Goal: Check status: Check status

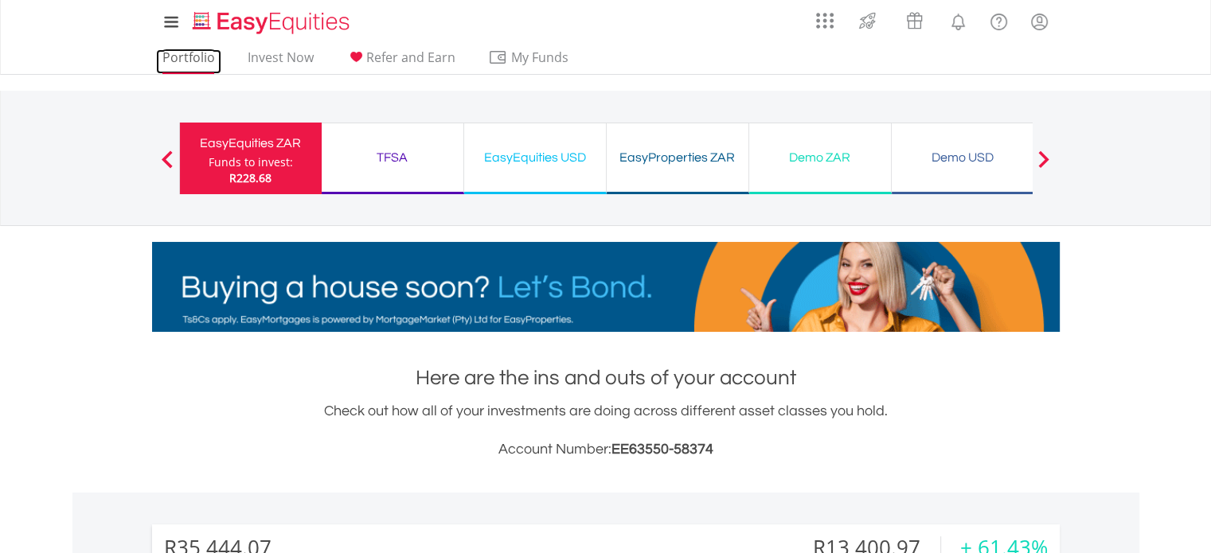
click at [198, 66] on link "Portfolio" at bounding box center [188, 61] width 65 height 25
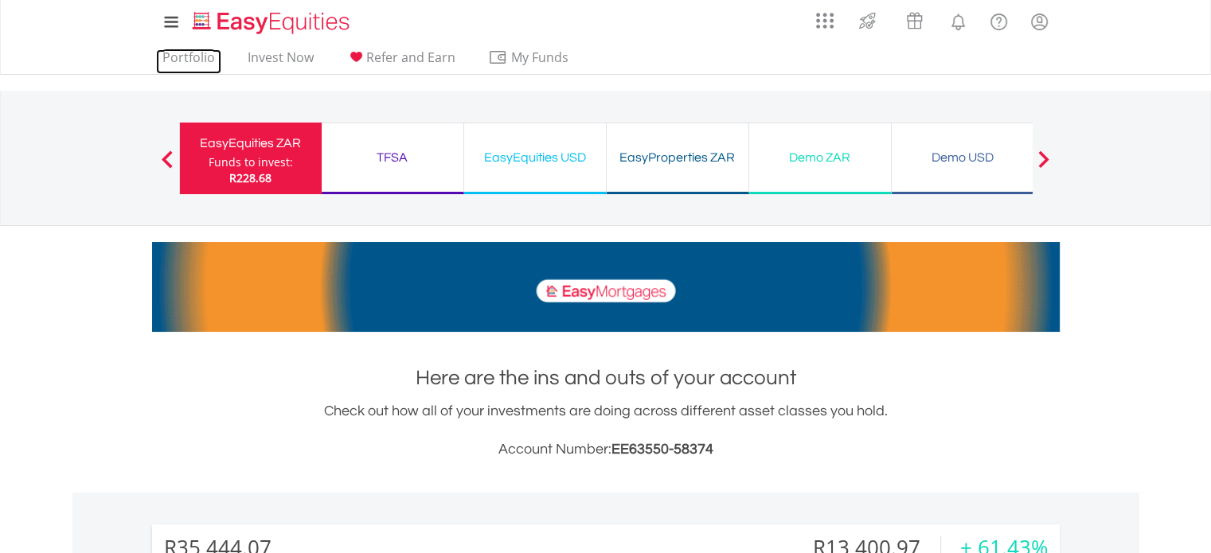
scroll to position [153, 302]
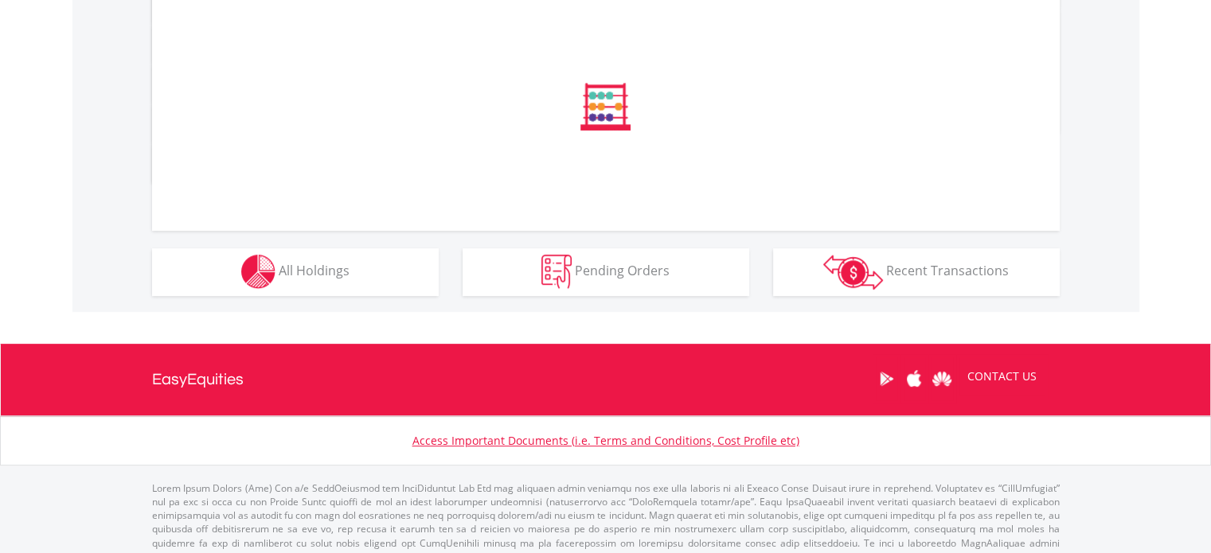
scroll to position [557, 0]
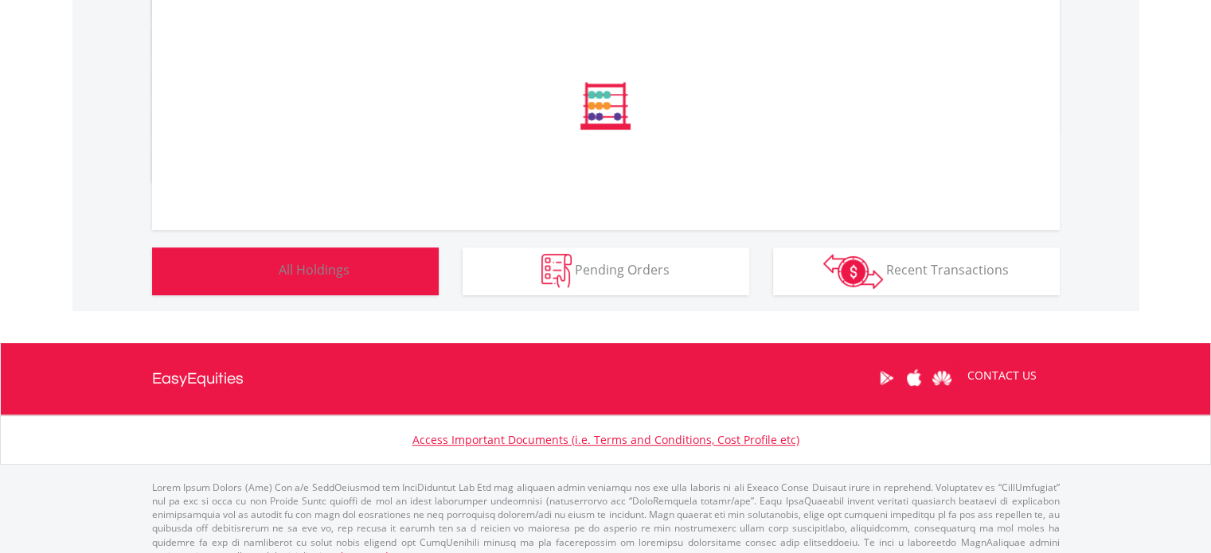
click at [301, 274] on span "All Holdings" at bounding box center [314, 270] width 71 height 18
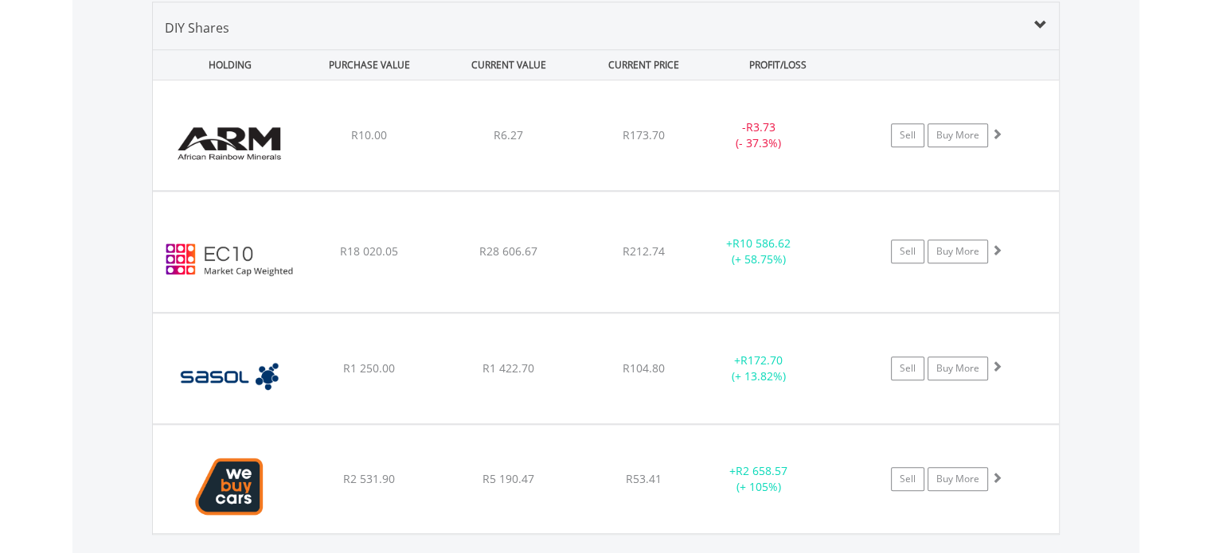
scroll to position [153, 302]
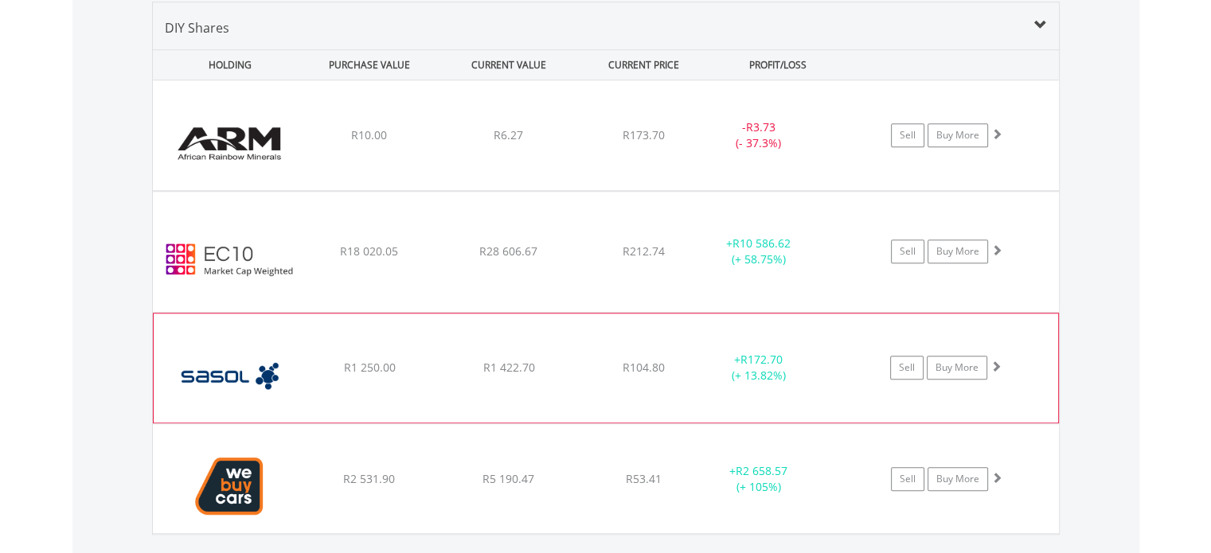
click at [1019, 190] on div "﻿ Sasol Limited R1 250.00 R1 422.70 R104.80 + R172.70 (+ 13.82%) Sell Buy More" at bounding box center [606, 135] width 906 height 110
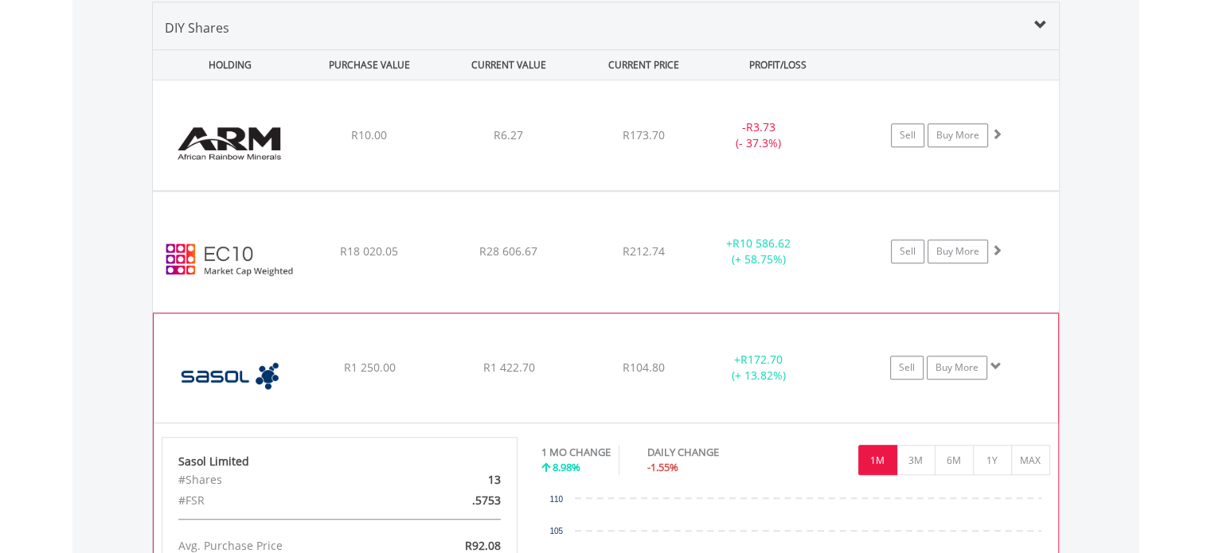
click at [1017, 190] on div "﻿ Sasol Limited R1 250.00 R1 422.70 R104.80 + R172.70 (+ 13.82%) Sell Buy More" at bounding box center [606, 135] width 906 height 110
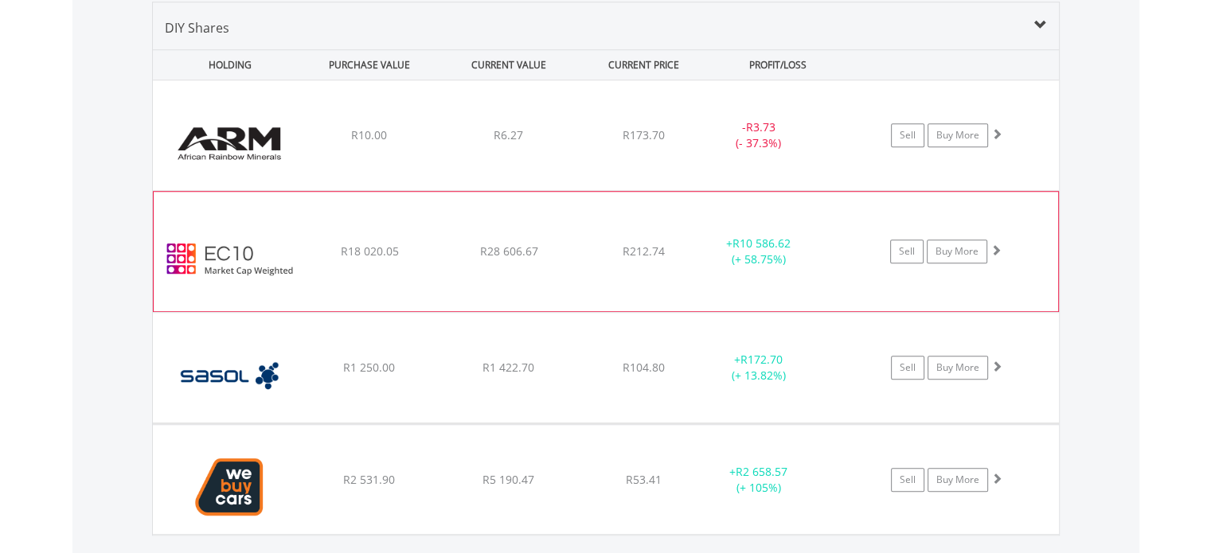
click at [1034, 190] on div "﻿ EasyCrypto 10 R18 020.05 R28 606.67 R212.74 + R10 586.62 (+ 58.75%) Sell Buy …" at bounding box center [606, 135] width 906 height 110
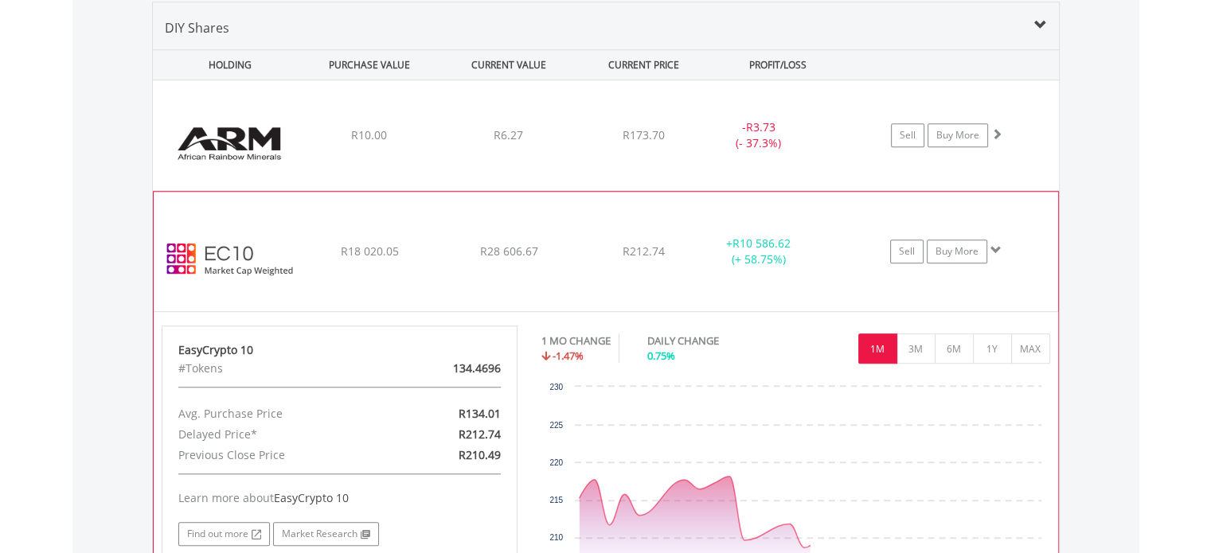
click at [1034, 190] on div "﻿ EasyCrypto 10 R18 020.05 R28 606.67 R212.74 + R10 586.62 (+ 58.75%) Sell Buy …" at bounding box center [606, 135] width 906 height 110
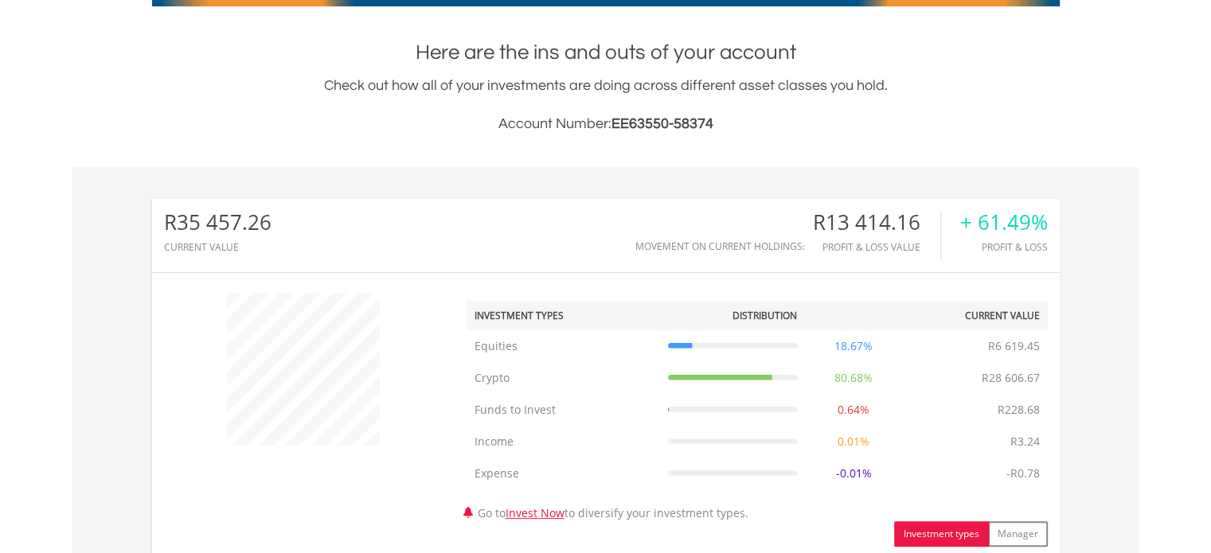
scroll to position [17, 0]
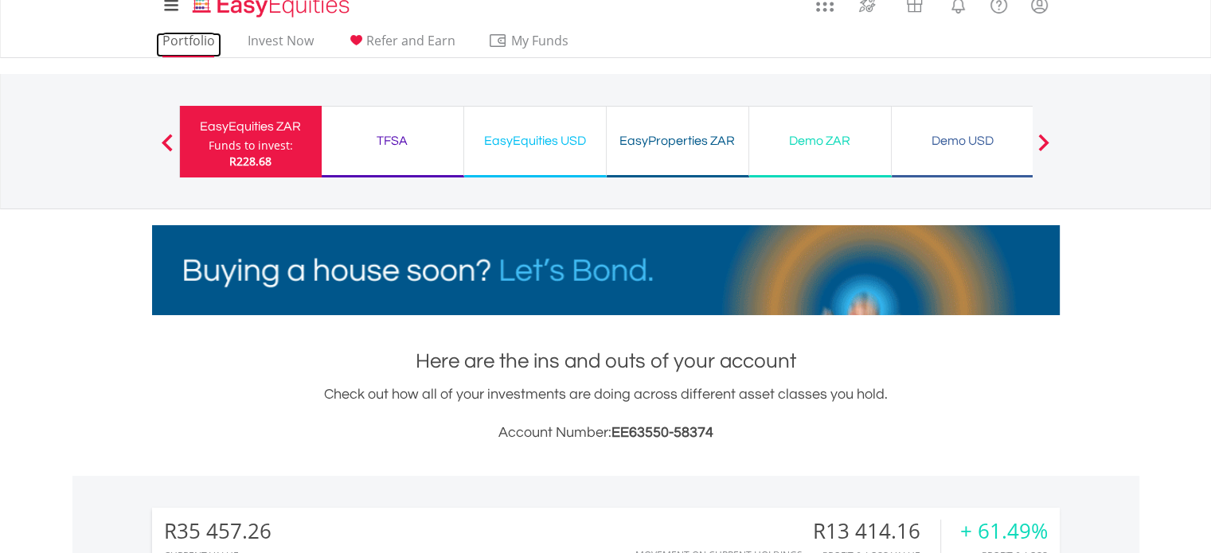
click at [169, 36] on link "Portfolio" at bounding box center [188, 45] width 65 height 25
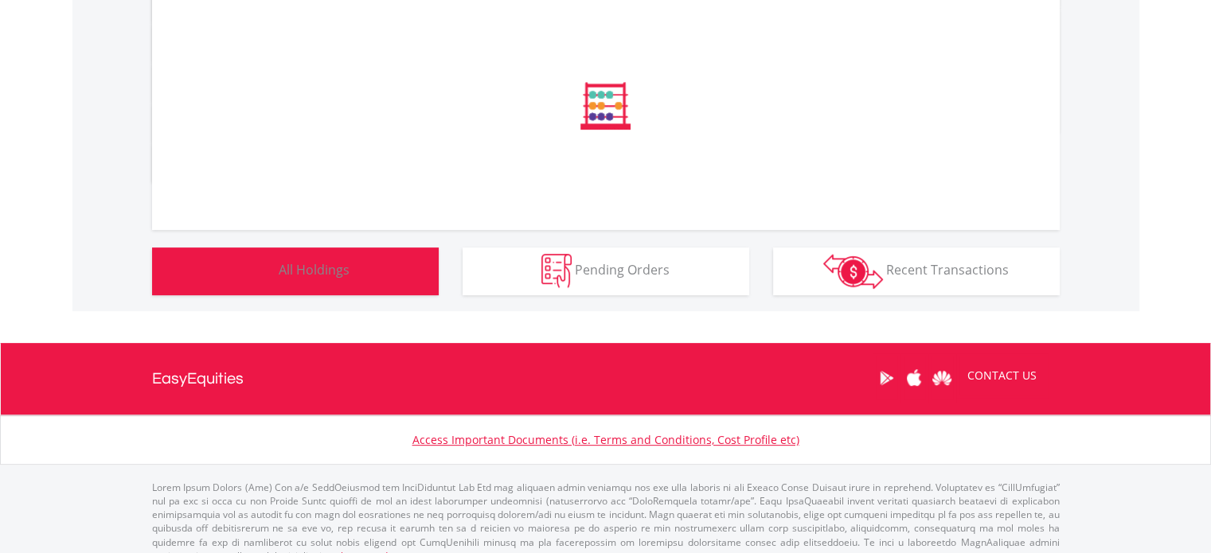
click at [254, 276] on img "button" at bounding box center [258, 271] width 34 height 34
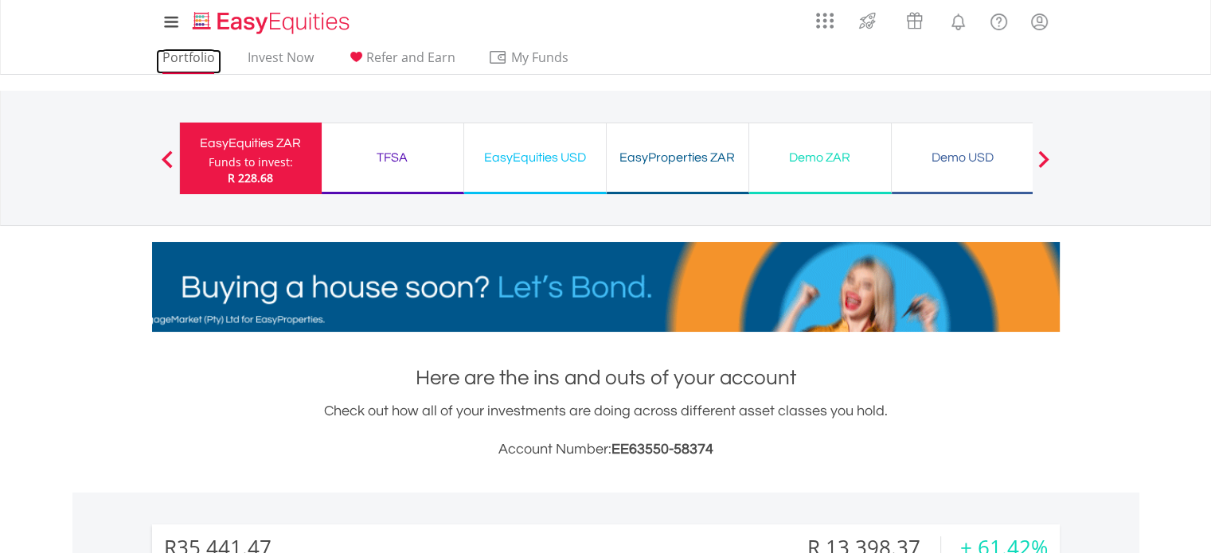
click at [197, 60] on link "Portfolio" at bounding box center [188, 61] width 65 height 25
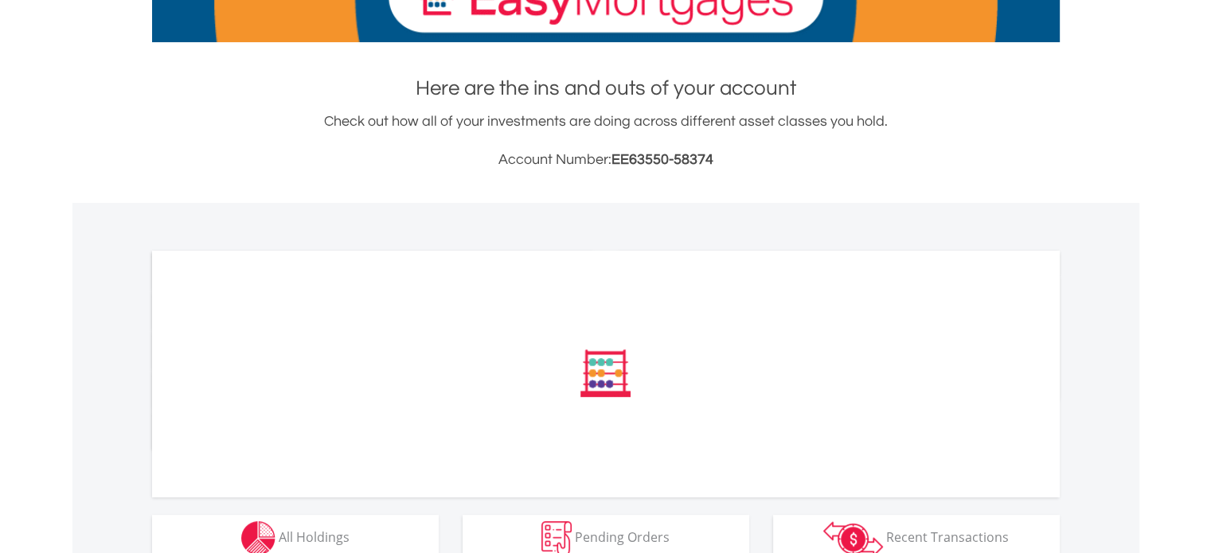
scroll to position [478, 0]
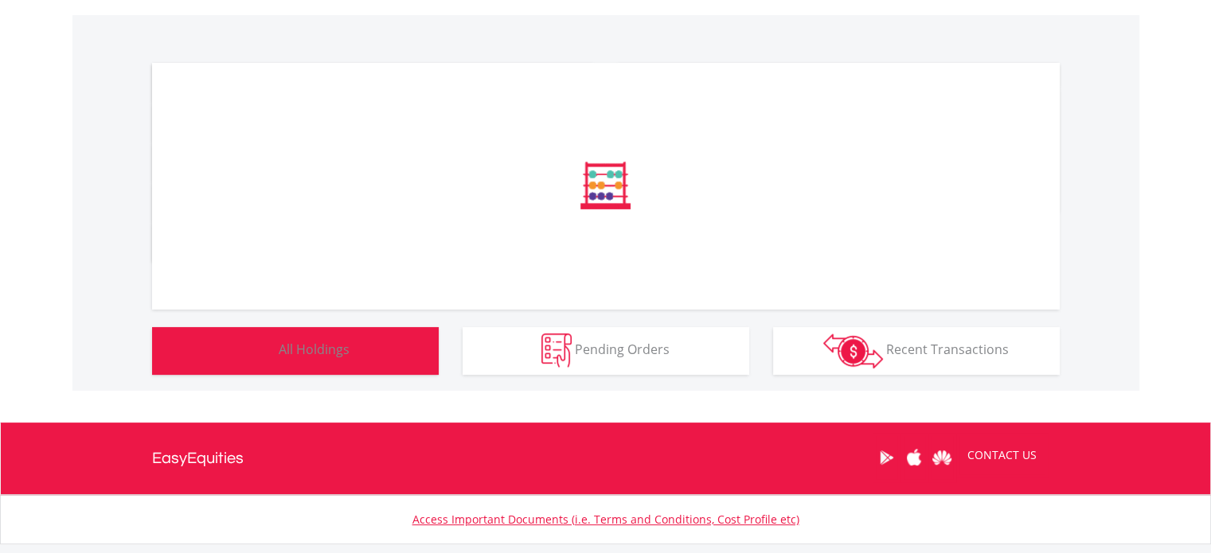
click at [293, 362] on button "Holdings All Holdings" at bounding box center [295, 351] width 287 height 48
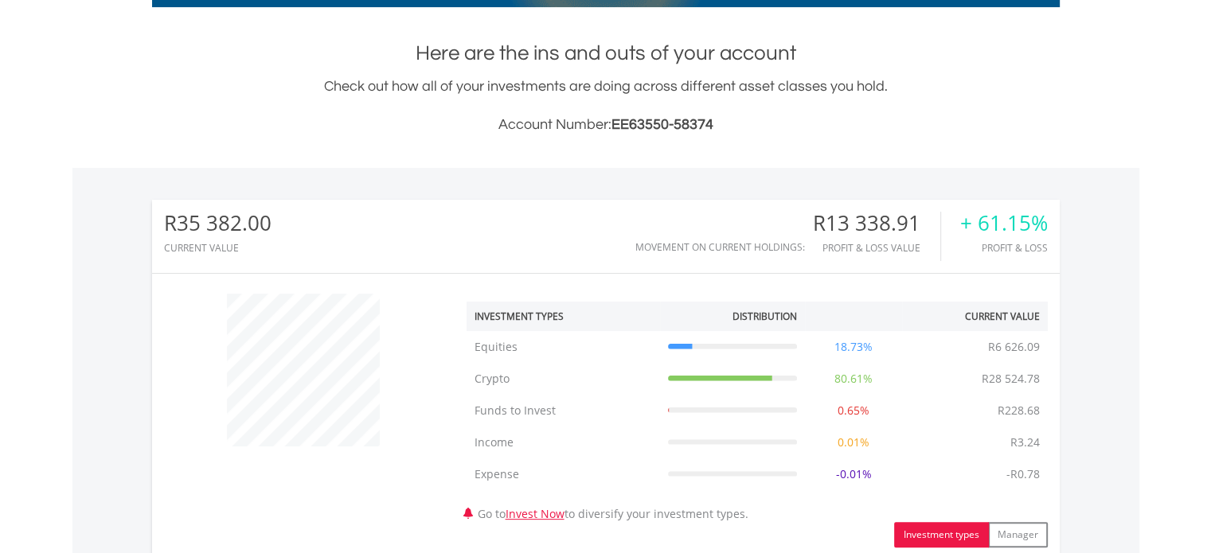
scroll to position [0, 0]
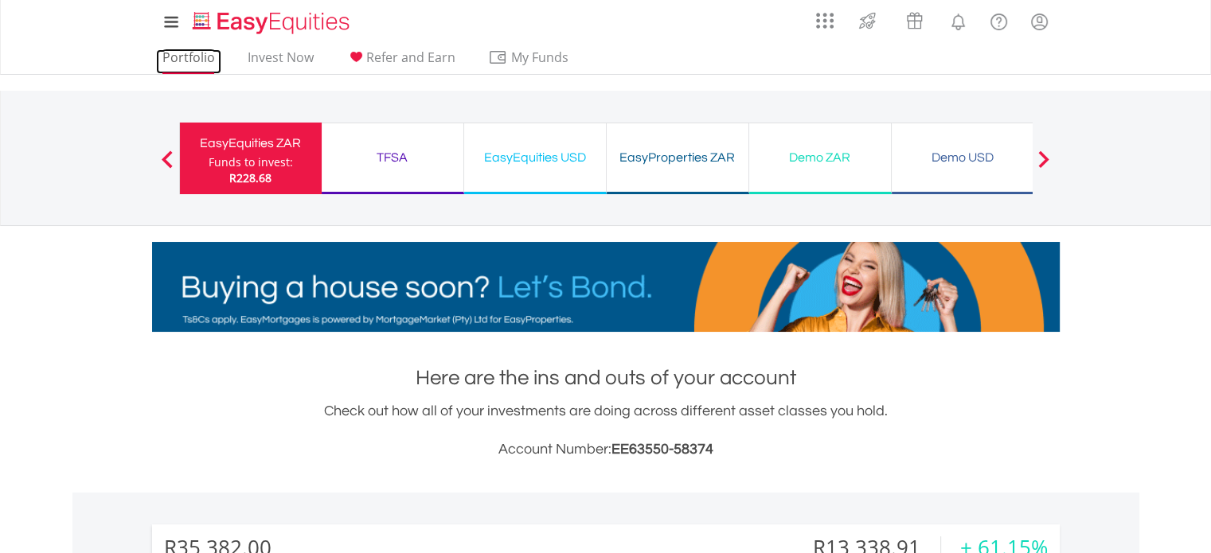
click at [166, 60] on link "Portfolio" at bounding box center [188, 61] width 65 height 25
